Goal: Find contact information: Find contact information

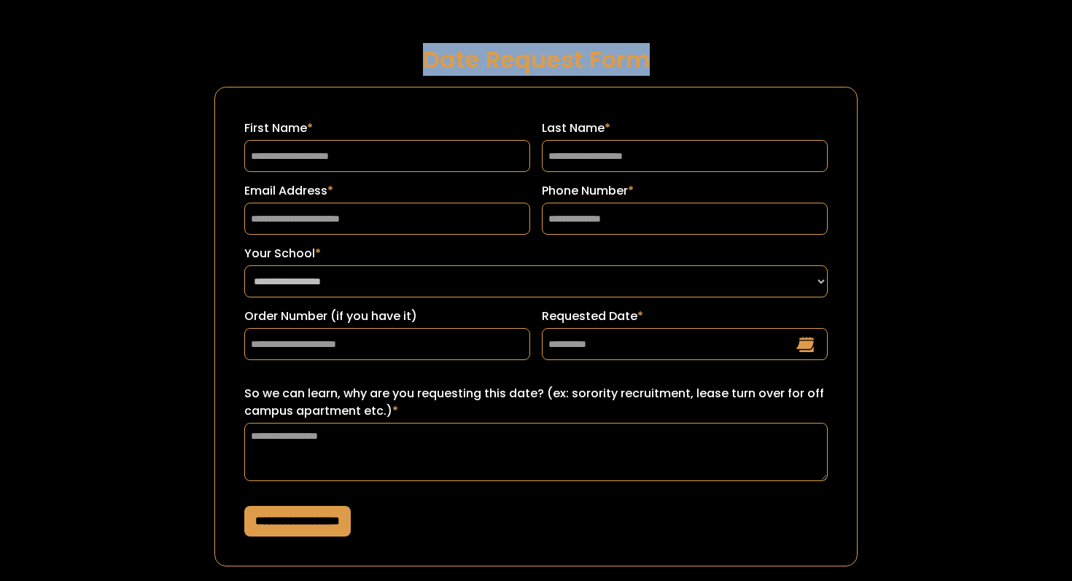
drag, startPoint x: 394, startPoint y: 69, endPoint x: 644, endPoint y: 71, distance: 249.3
click at [644, 71] on h1 "Date Request Form" at bounding box center [535, 60] width 643 height 26
copy h1 "Date Request Form"
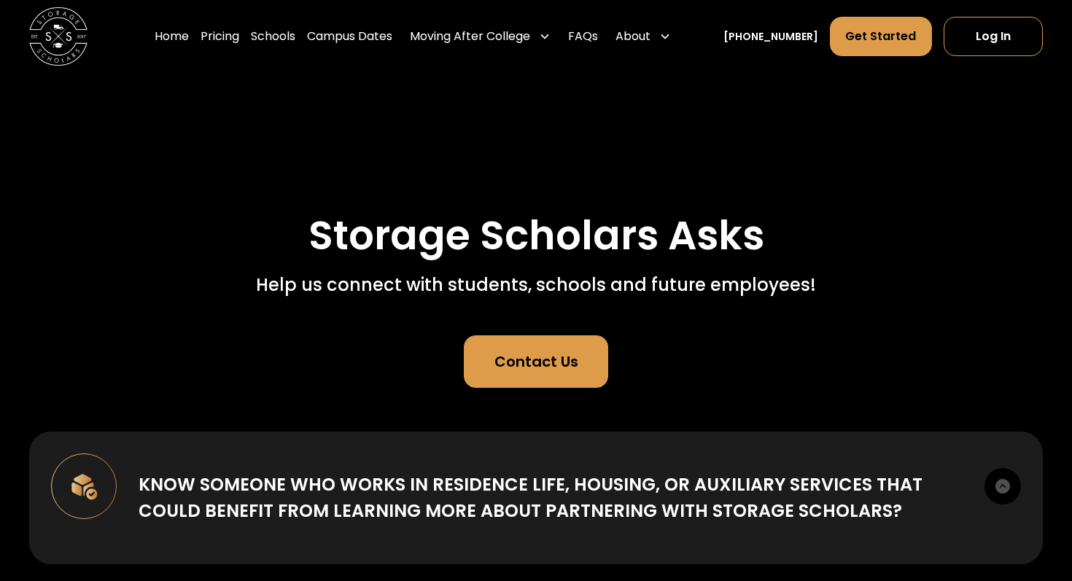
click at [517, 379] on link "Contact Us" at bounding box center [536, 361] width 144 height 52
click at [538, 362] on div "Contact Us" at bounding box center [536, 362] width 84 height 22
click at [499, 364] on div "Contact Us" at bounding box center [536, 362] width 84 height 22
click at [585, 375] on link "Contact Us" at bounding box center [536, 361] width 144 height 52
